Goal: Task Accomplishment & Management: Use online tool/utility

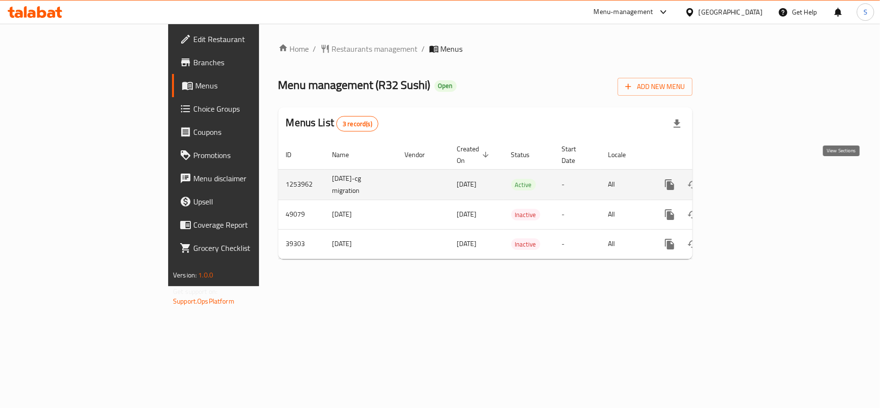
click at [751, 173] on link "enhanced table" at bounding box center [739, 184] width 23 height 23
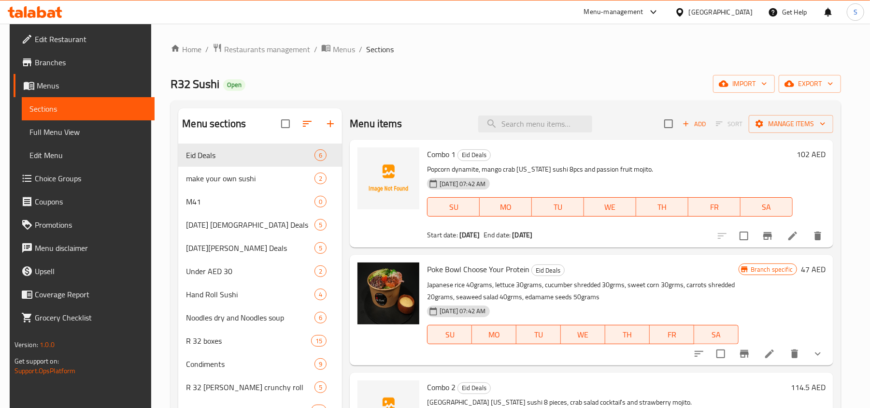
click at [797, 74] on div "Home / Restaurants management / Menus / Sections R32 Sushi Open import export M…" at bounding box center [506, 400] width 671 height 715
click at [794, 80] on icon "button" at bounding box center [790, 84] width 10 height 10
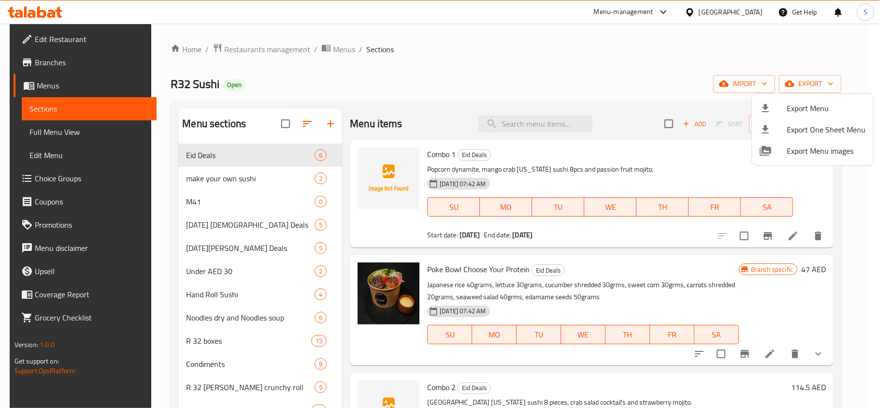
click at [777, 100] on li "Export Menu" at bounding box center [812, 108] width 121 height 21
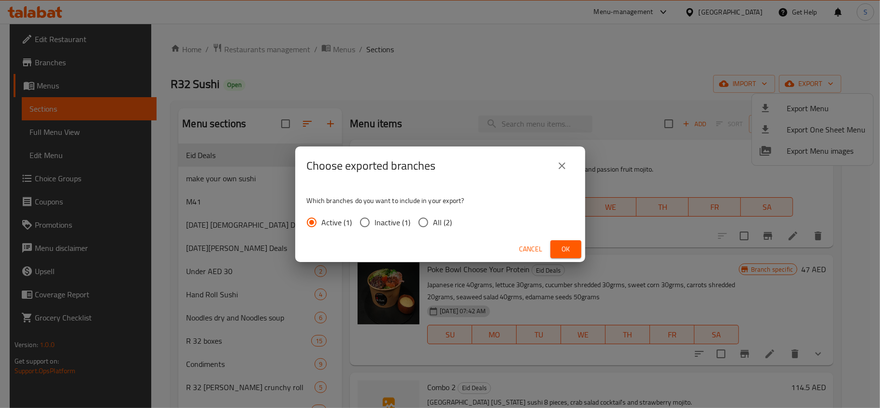
click at [446, 216] on span "All (2)" at bounding box center [442, 222] width 19 height 12
click at [433, 216] on input "All (2)" at bounding box center [423, 222] width 20 height 20
radio input "true"
click at [560, 248] on span "Ok" at bounding box center [565, 249] width 15 height 12
